Goal: Book appointment/travel/reservation

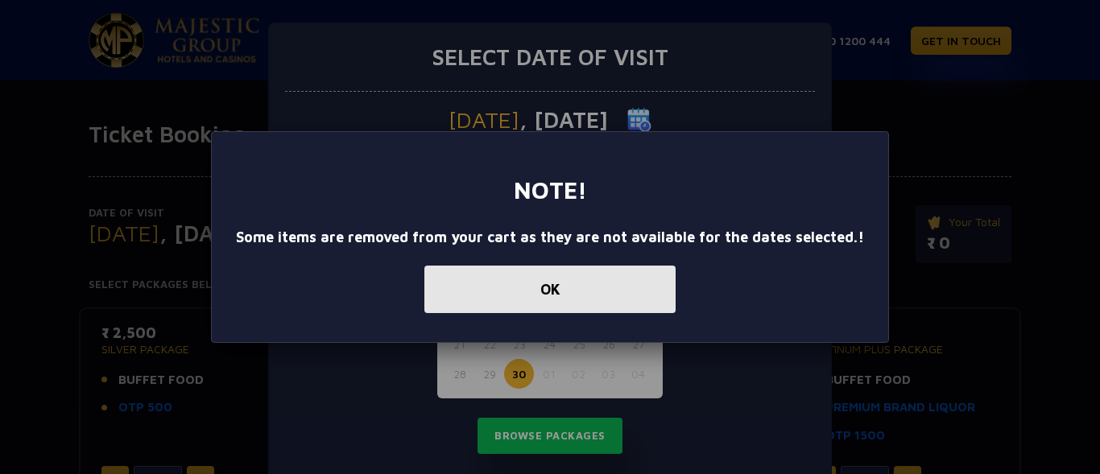
click at [539, 300] on button "OK" at bounding box center [549, 290] width 251 height 48
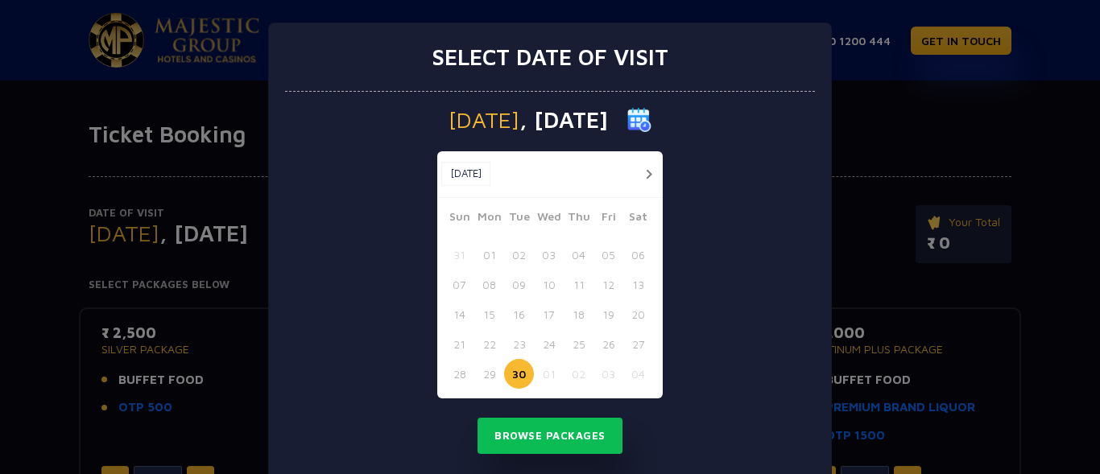
click at [539, 373] on button "01" at bounding box center [549, 374] width 30 height 30
click at [545, 373] on button "01" at bounding box center [549, 374] width 30 height 30
click at [539, 375] on button "01" at bounding box center [549, 374] width 30 height 30
click at [527, 439] on button "Browse Packages" at bounding box center [549, 436] width 145 height 37
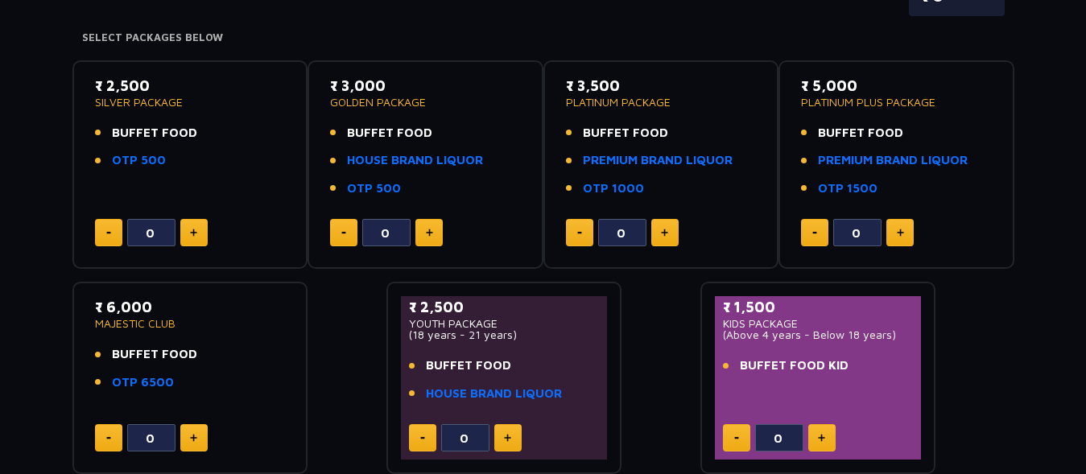
scroll to position [246, 0]
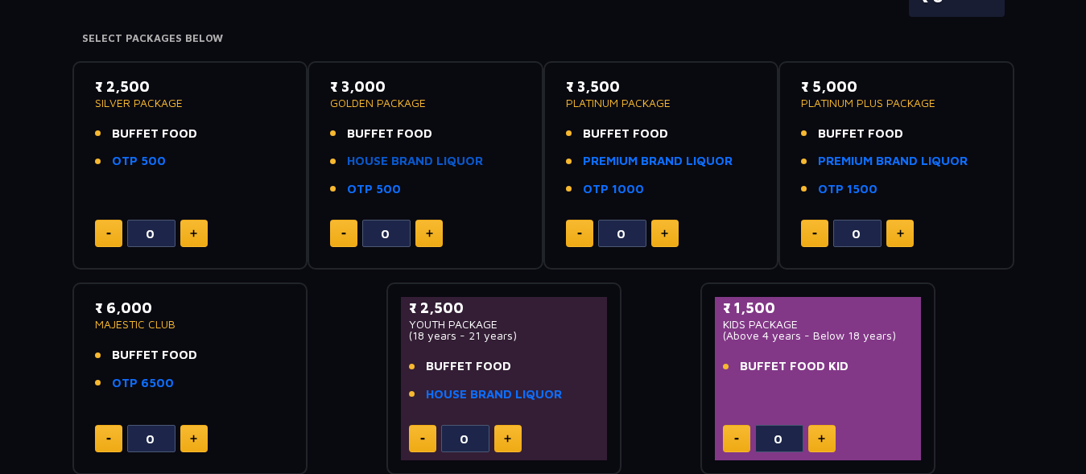
click at [443, 162] on link "HOUSE BRAND LIQUOR" at bounding box center [415, 161] width 136 height 19
click at [618, 160] on link "PREMIUM BRAND LIQUOR" at bounding box center [658, 161] width 150 height 19
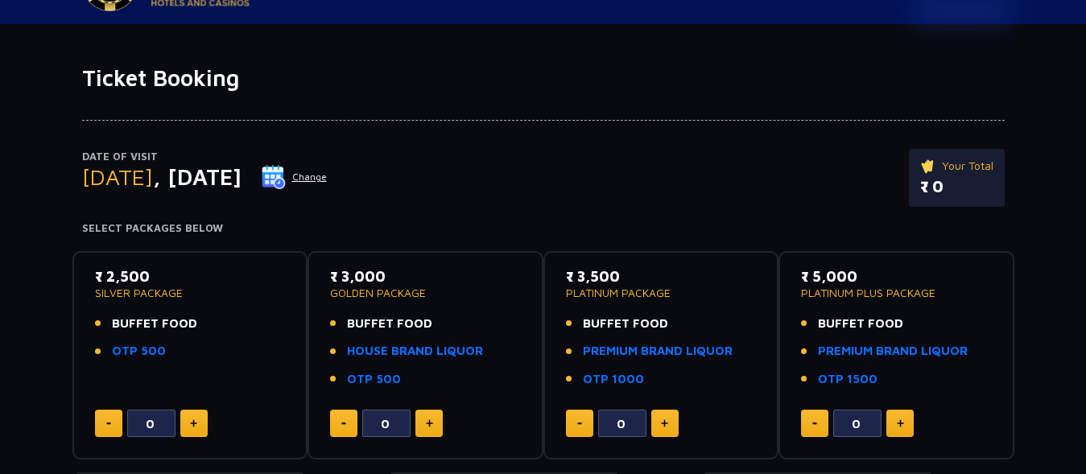
scroll to position [82, 0]
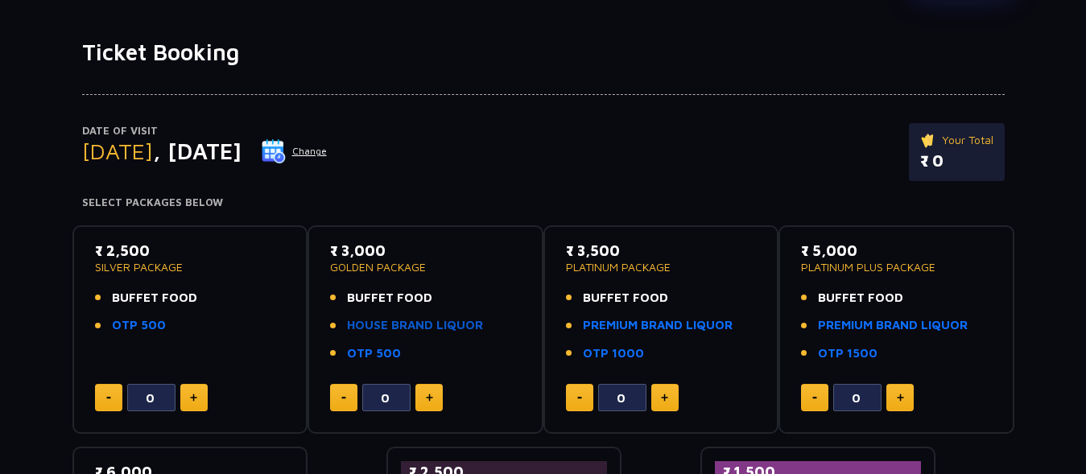
click at [389, 327] on link "HOUSE BRAND LIQUOR" at bounding box center [415, 325] width 136 height 19
click at [402, 326] on link "HOUSE BRAND LIQUOR" at bounding box center [415, 325] width 136 height 19
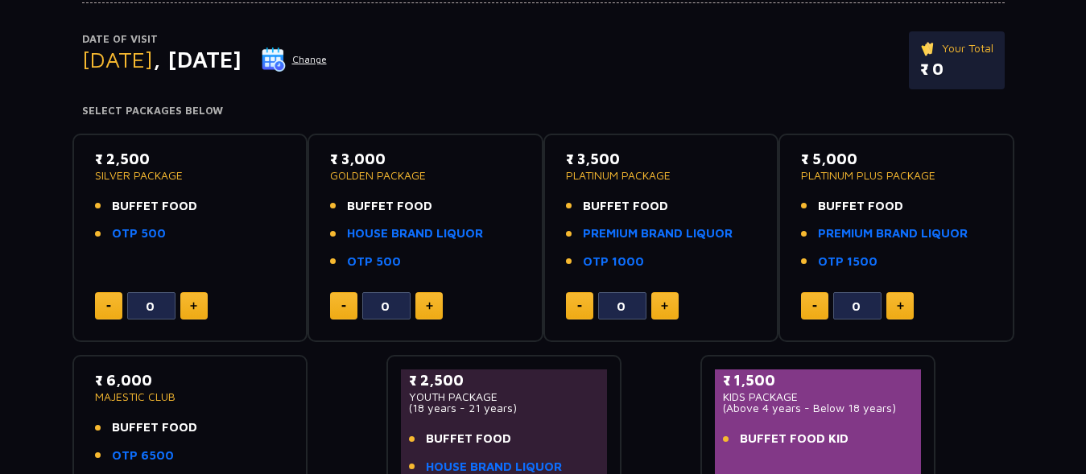
scroll to position [246, 0]
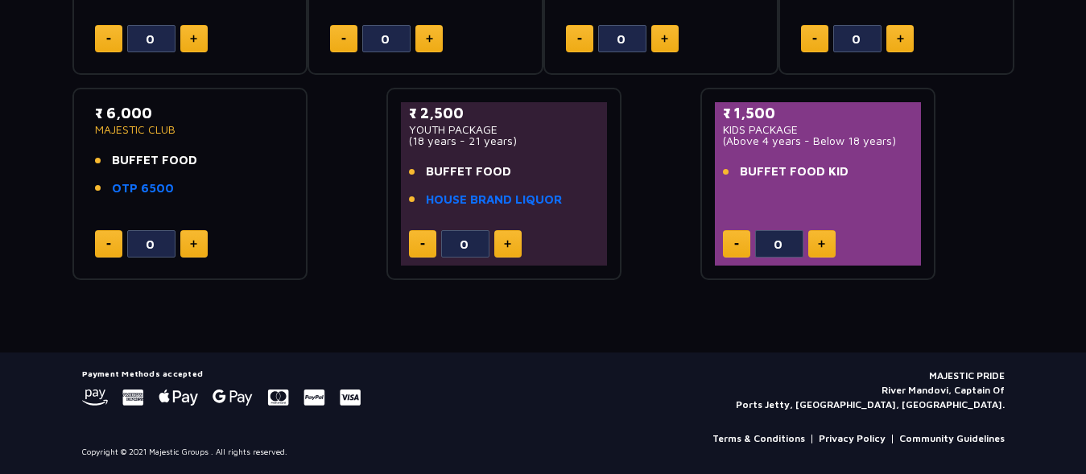
click at [397, 192] on div "₹ 2,500 YOUTH PACKAGE (18 years - 21 years) BUFFET FOOD HOUSE BRAND LIQUOR 0" at bounding box center [504, 184] width 236 height 192
